Goal: Information Seeking & Learning: Learn about a topic

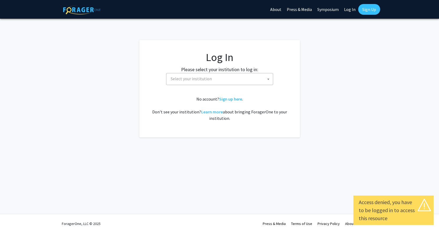
select select
click at [214, 78] on span "Select your institution" at bounding box center [220, 78] width 104 height 11
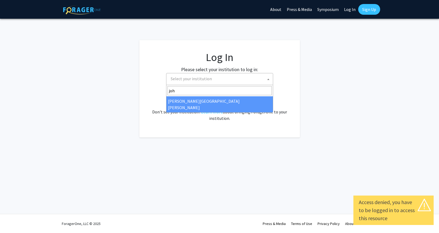
type input "joh"
select select "1"
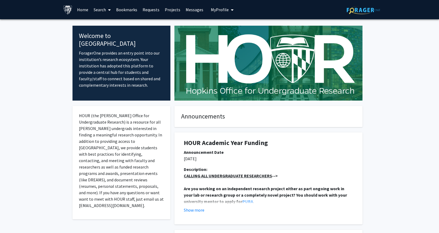
click at [98, 11] on link "Search" at bounding box center [102, 9] width 22 height 19
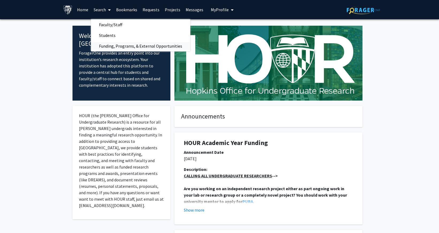
click at [102, 48] on span "Funding, Programs, & External Opportunities" at bounding box center [140, 46] width 99 height 11
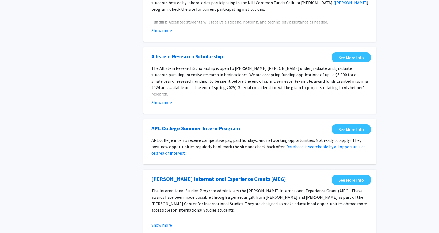
scroll to position [319, 0]
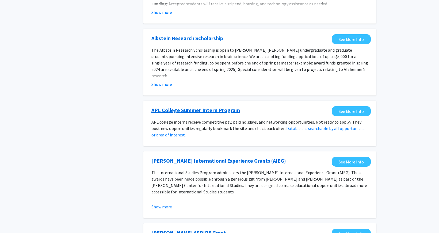
click at [167, 112] on link "APL College Summer Intern Program" at bounding box center [195, 110] width 88 height 8
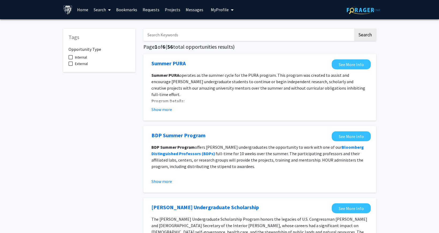
scroll to position [0, 0]
click at [73, 65] on label "External" at bounding box center [77, 63] width 19 height 6
click at [71, 66] on input "External" at bounding box center [70, 66] width 0 height 0
checkbox input "true"
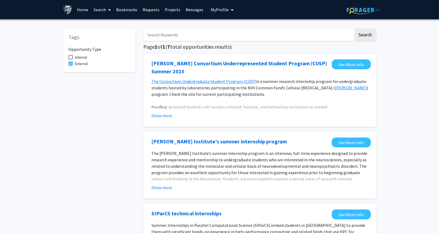
click at [99, 11] on link "Search" at bounding box center [102, 9] width 22 height 19
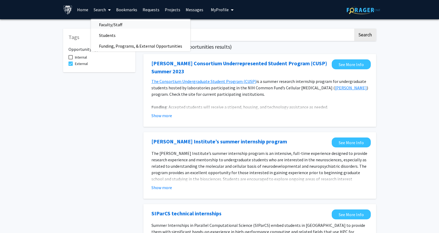
click at [103, 24] on span "Faculty/Staff" at bounding box center [110, 24] width 39 height 11
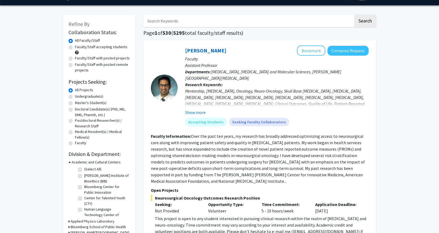
scroll to position [9, 0]
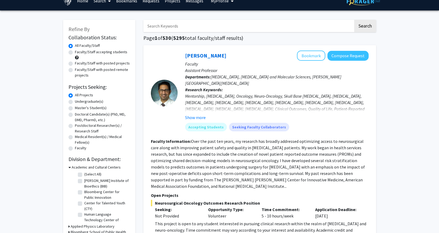
click at [75, 109] on label "Master's Student(s)" at bounding box center [91, 108] width 32 height 6
click at [75, 109] on input "Master's Student(s)" at bounding box center [76, 106] width 3 height 3
radio input "true"
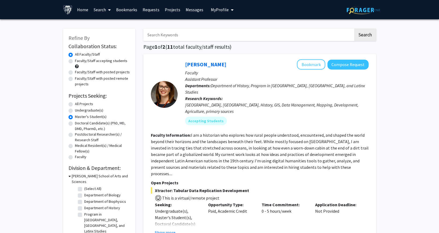
click at [75, 105] on label "All Projects" at bounding box center [84, 104] width 18 height 6
click at [75, 105] on input "All Projects" at bounding box center [76, 102] width 3 height 3
radio input "true"
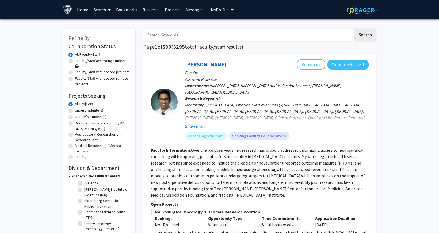
click at [75, 118] on label "Master's Student(s)" at bounding box center [91, 117] width 32 height 6
click at [75, 117] on input "Master's Student(s)" at bounding box center [76, 115] width 3 height 3
radio input "true"
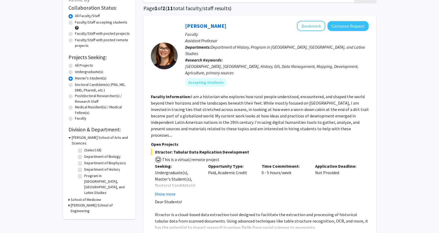
scroll to position [47, 0]
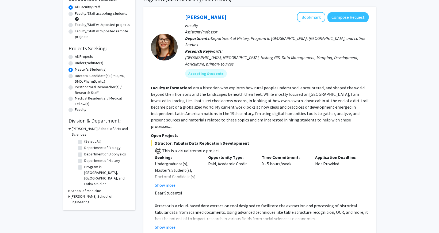
click at [75, 194] on h3 "Whiting School of Engineering" at bounding box center [100, 199] width 59 height 11
click at [84, 206] on label "(Select All)" at bounding box center [92, 209] width 17 height 6
click at [84, 206] on input "(Select All)" at bounding box center [85, 207] width 3 height 3
checkbox input "true"
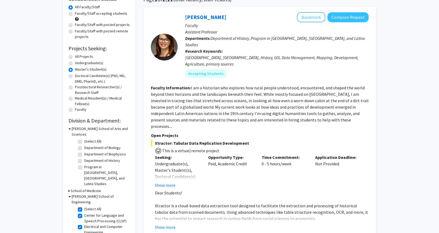
checkbox input "true"
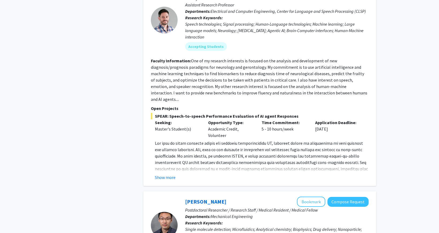
scroll to position [494, 0]
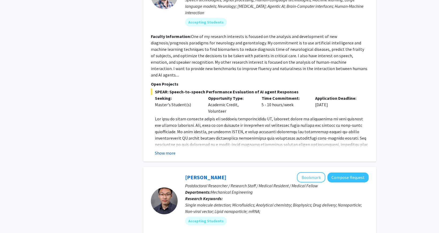
click at [158, 150] on button "Show more" at bounding box center [165, 153] width 21 height 6
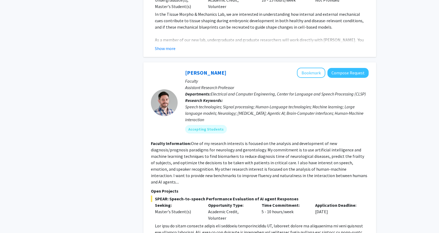
scroll to position [386, 0]
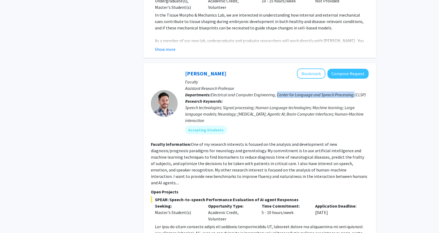
drag, startPoint x: 277, startPoint y: 88, endPoint x: 354, endPoint y: 89, distance: 76.7
click at [354, 92] on span "Electrical and Computer Engineering, Center for Language and Speech Processing …" at bounding box center [288, 94] width 155 height 5
